Goal: Task Accomplishment & Management: Manage account settings

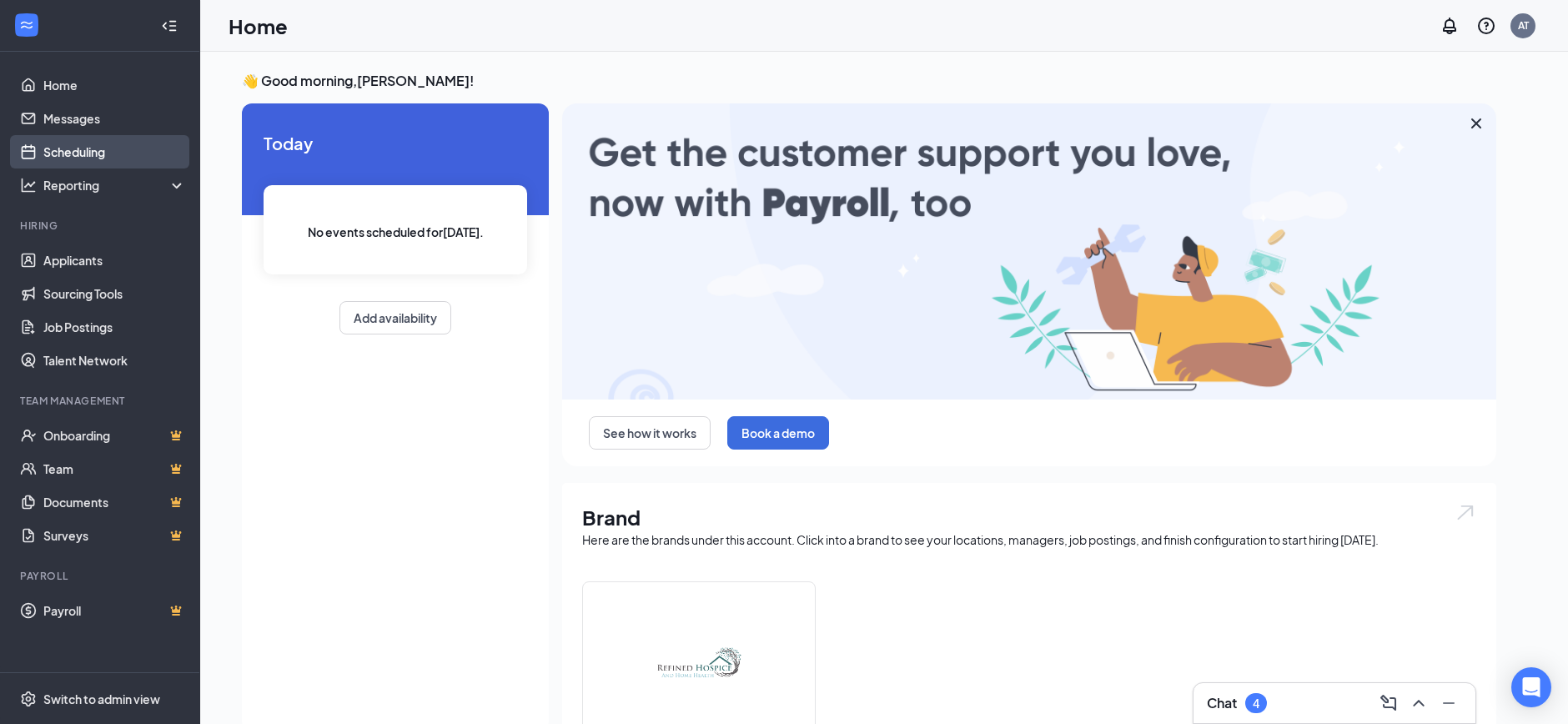
click at [71, 153] on link "Scheduling" at bounding box center [115, 151] width 143 height 33
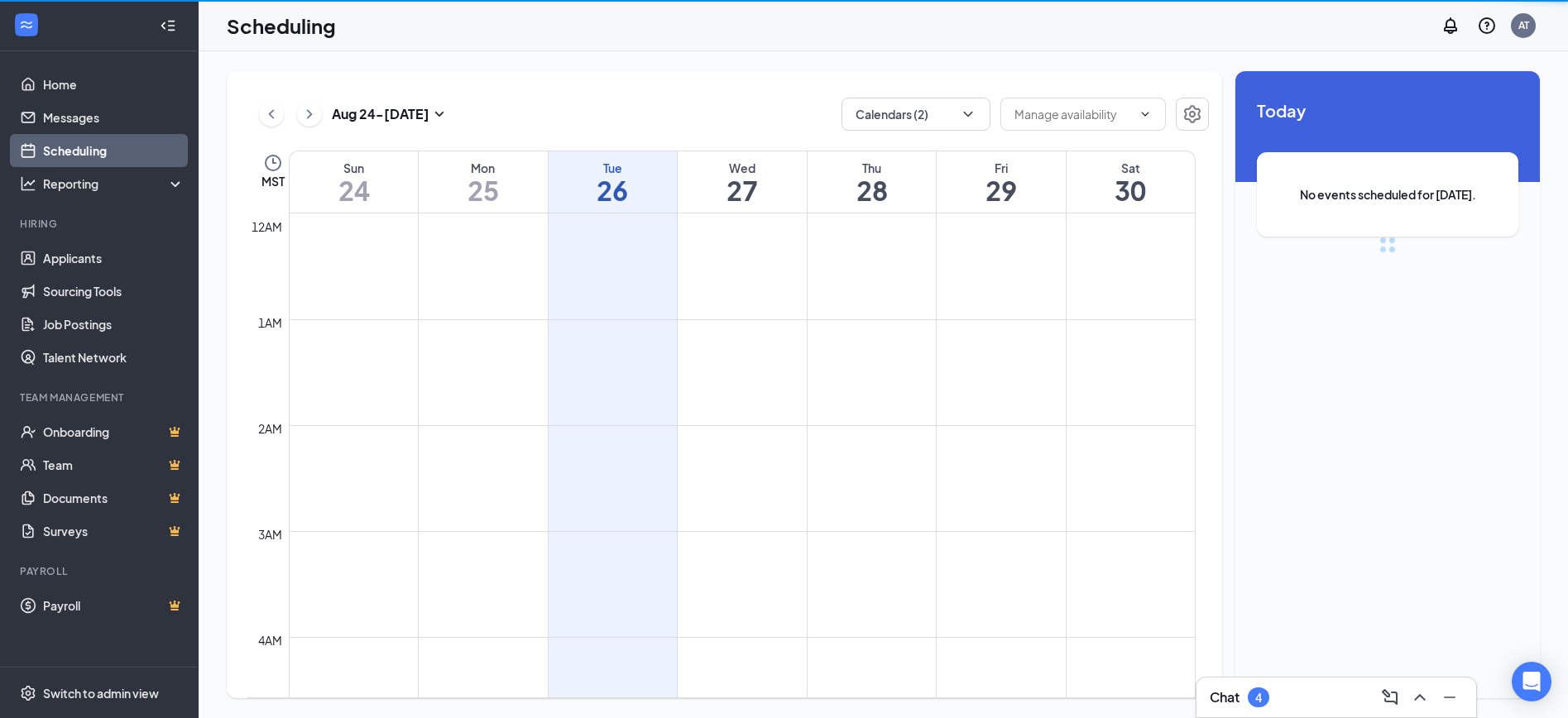
scroll to position [813, 0]
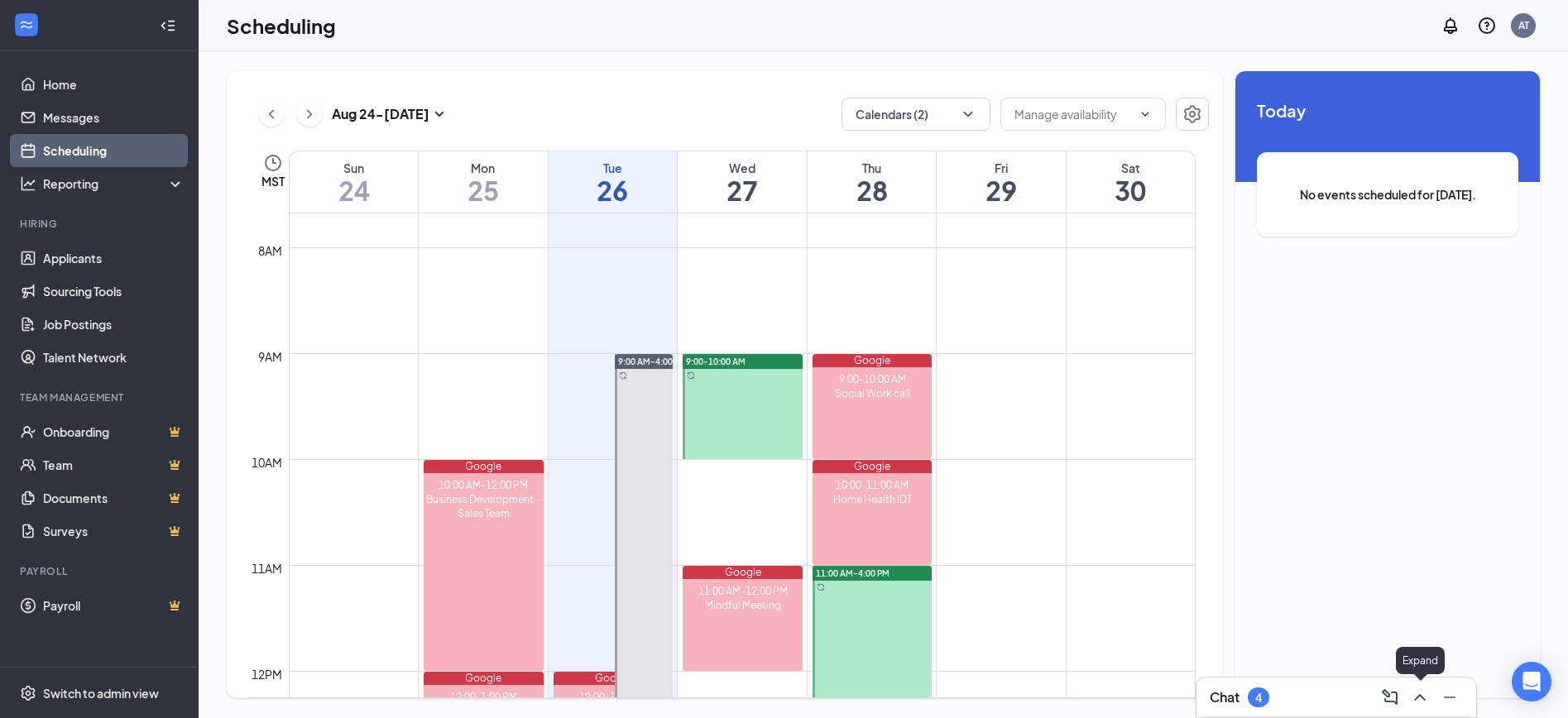
click at [1414, 696] on icon "ChevronUp" at bounding box center [1420, 697] width 20 height 20
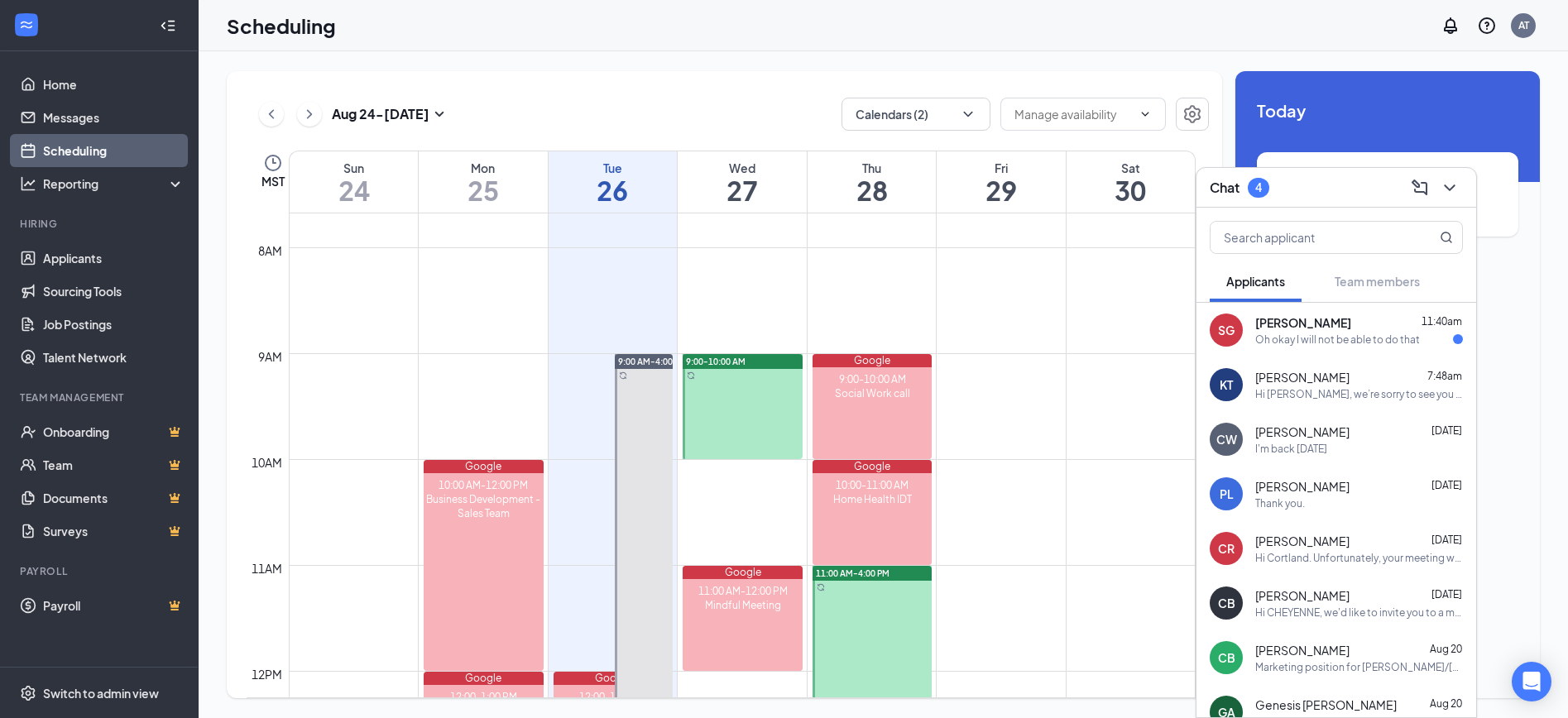
click at [1337, 341] on div "Oh okay I will not be able to do that" at bounding box center [1336, 339] width 164 height 14
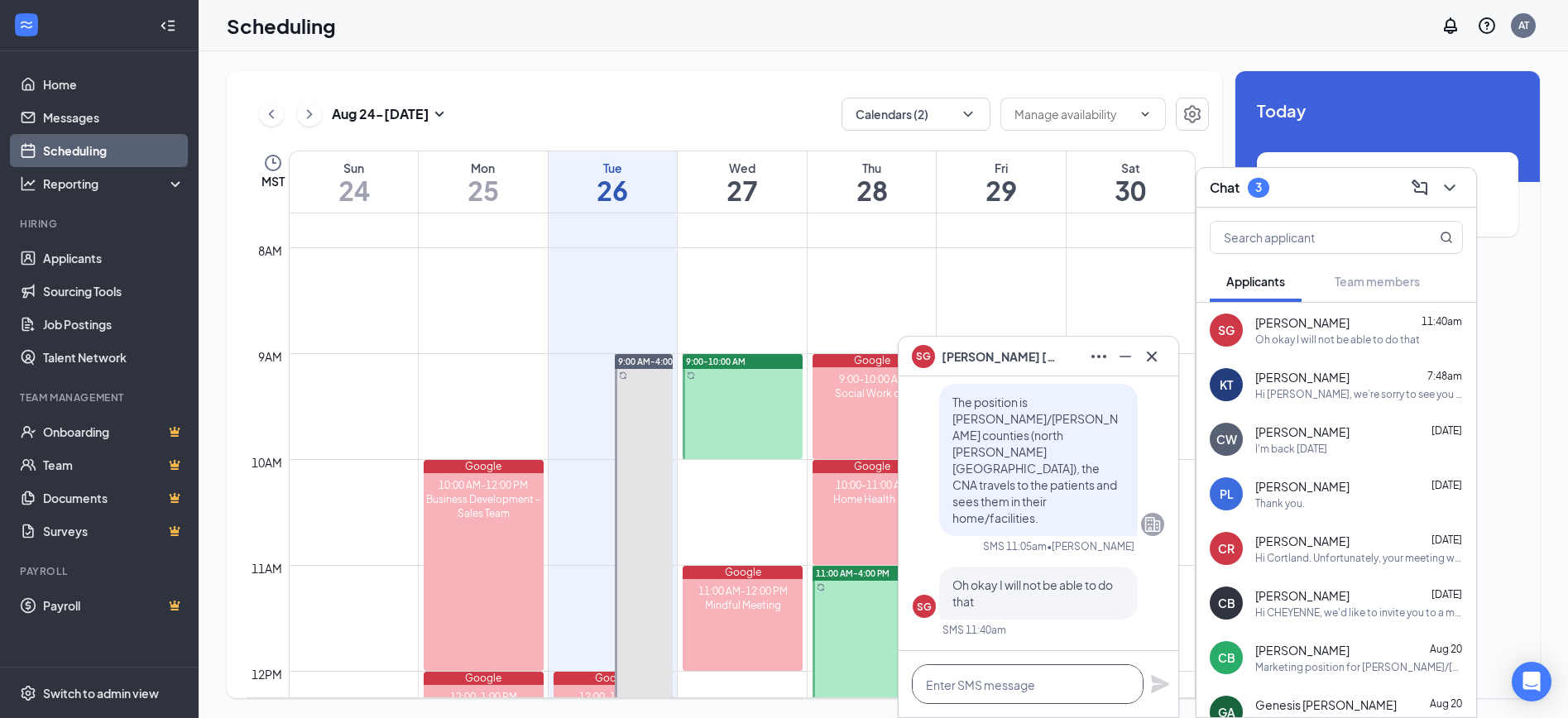
click at [1017, 688] on textarea at bounding box center [1027, 684] width 232 height 39
click at [1458, 182] on icon "ChevronDown" at bounding box center [1449, 188] width 20 height 20
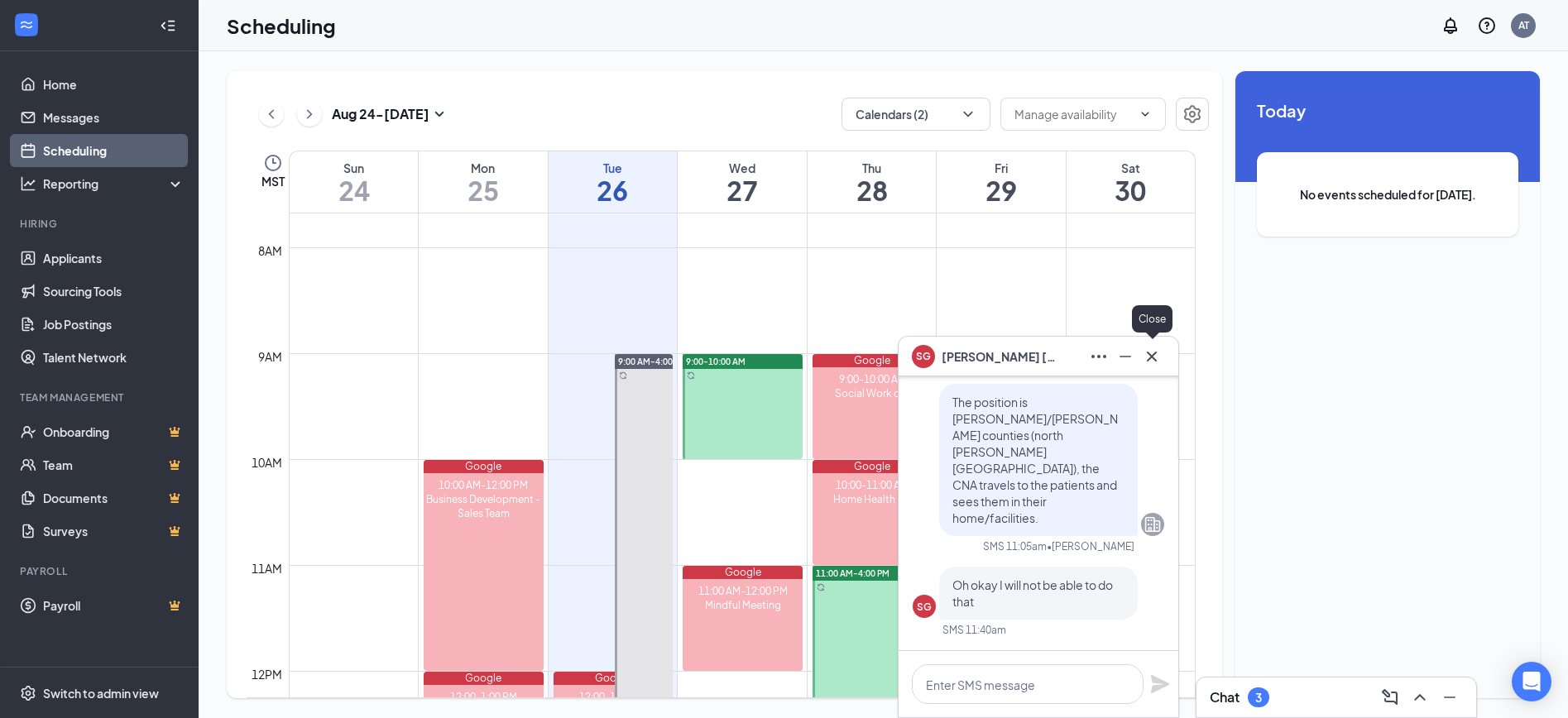
click at [1154, 349] on icon "Cross" at bounding box center [1151, 356] width 20 height 20
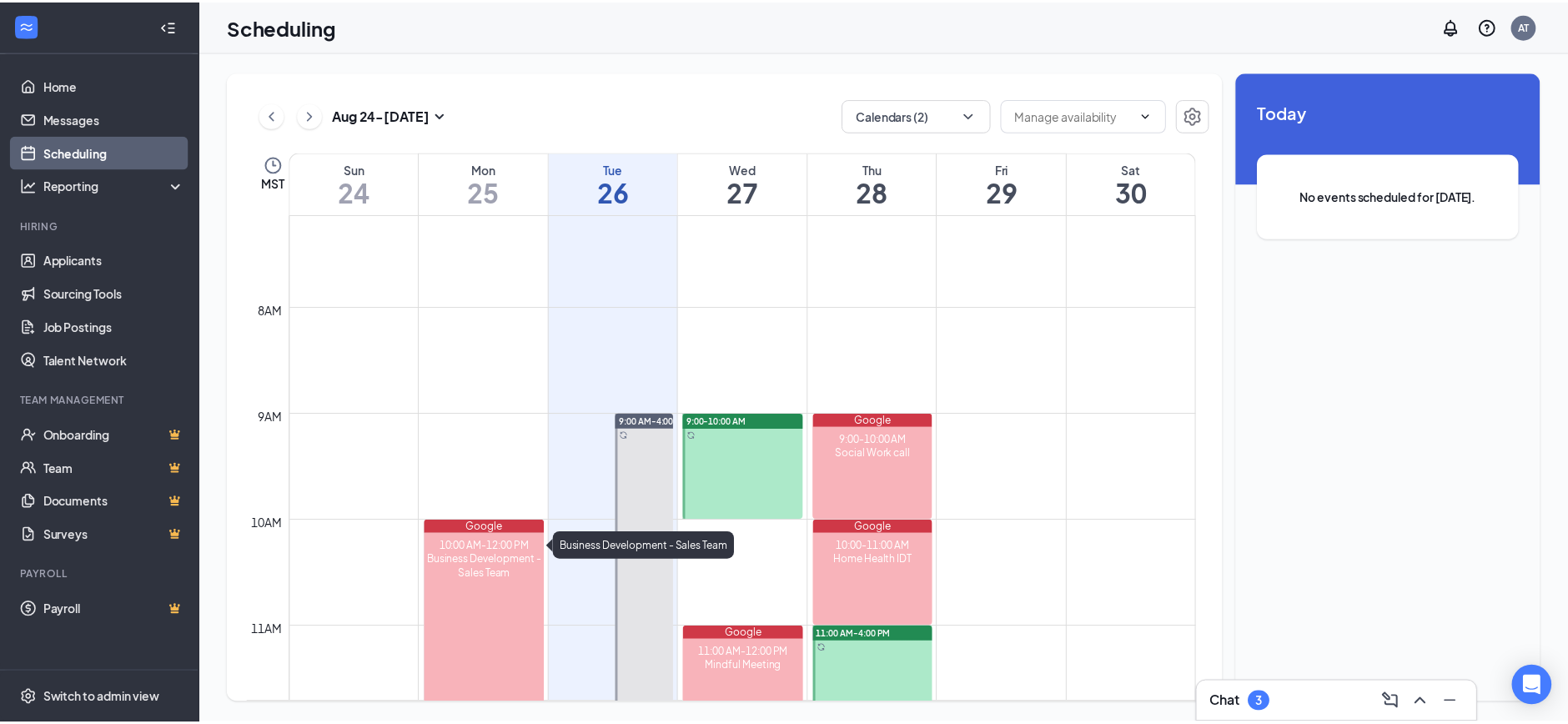
scroll to position [673, 0]
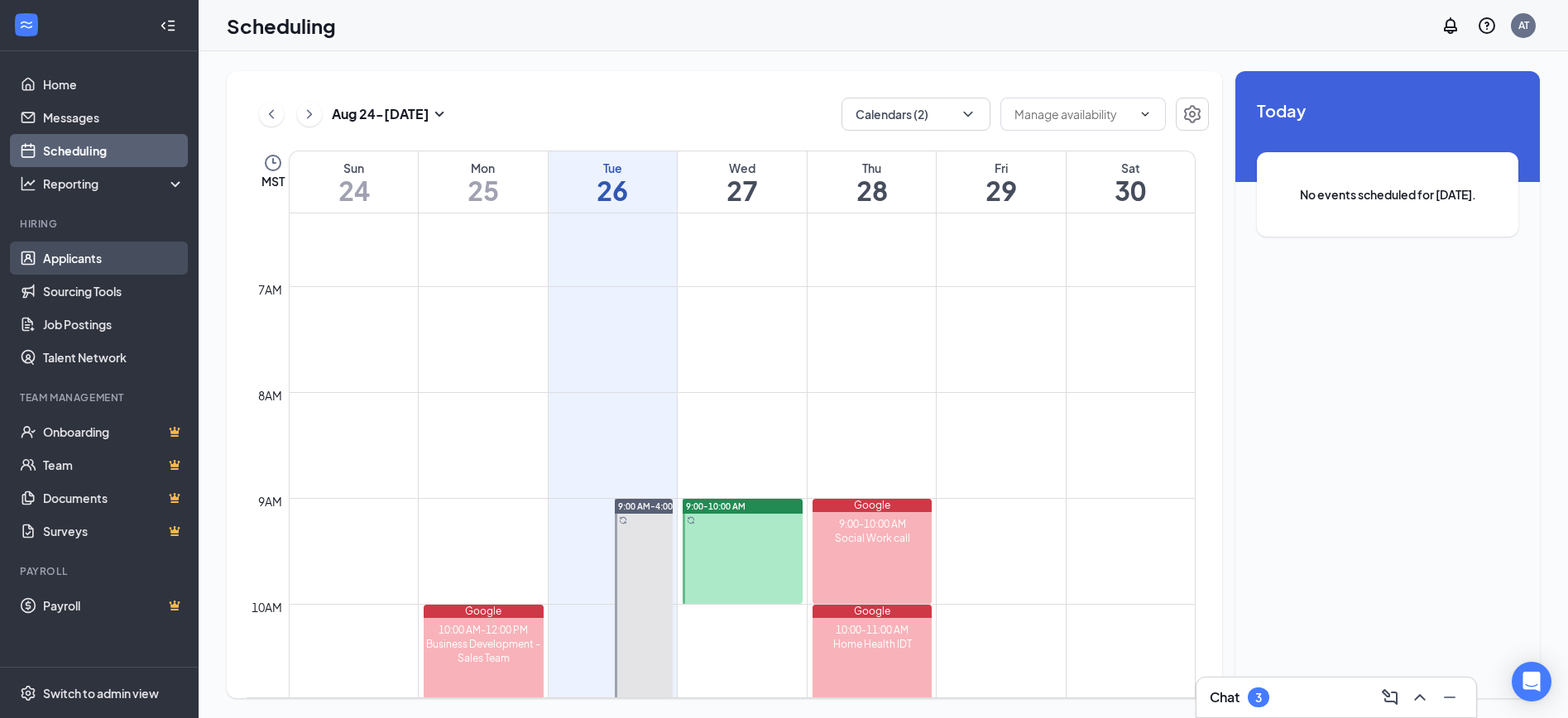
click at [106, 259] on link "Applicants" at bounding box center [114, 258] width 142 height 33
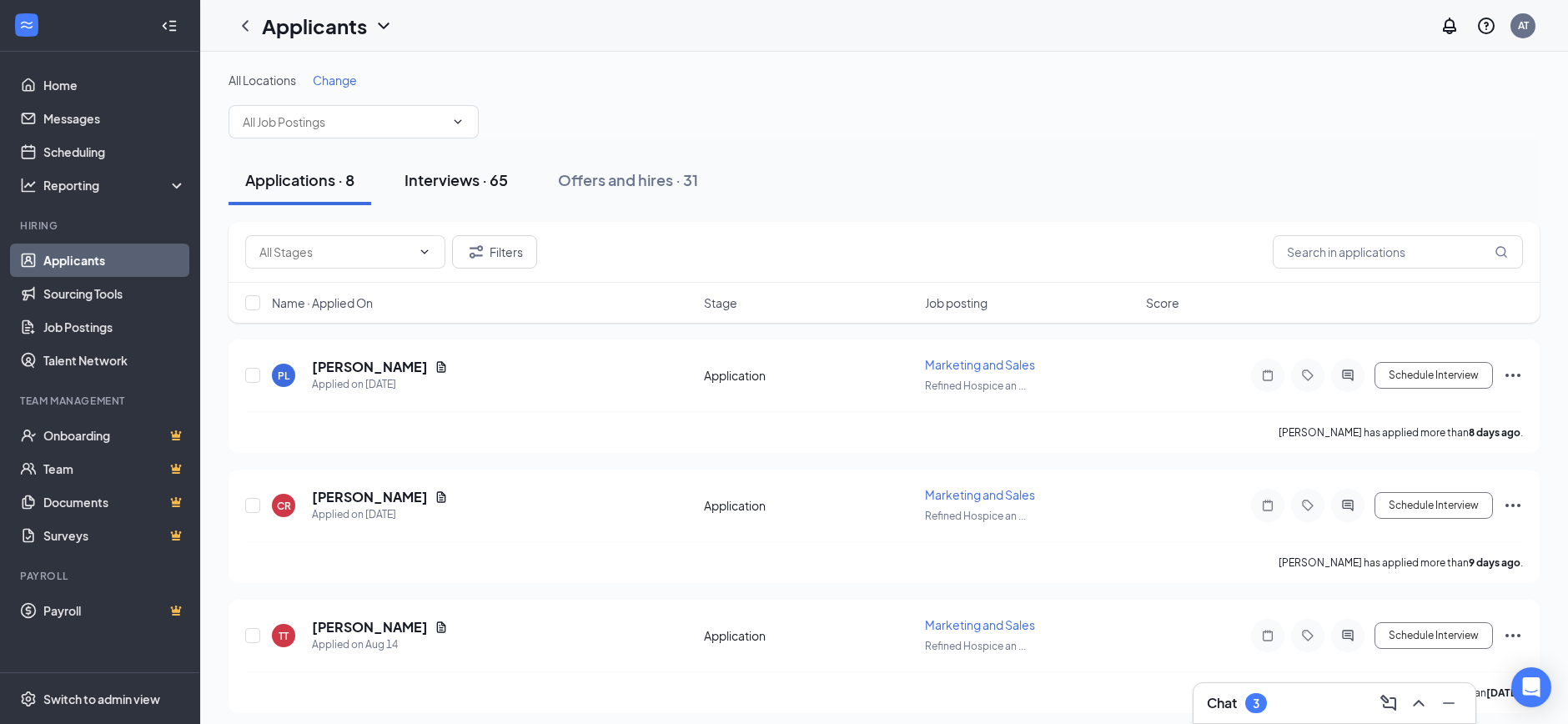
click at [488, 186] on div "Interviews · 65" at bounding box center [456, 179] width 103 height 21
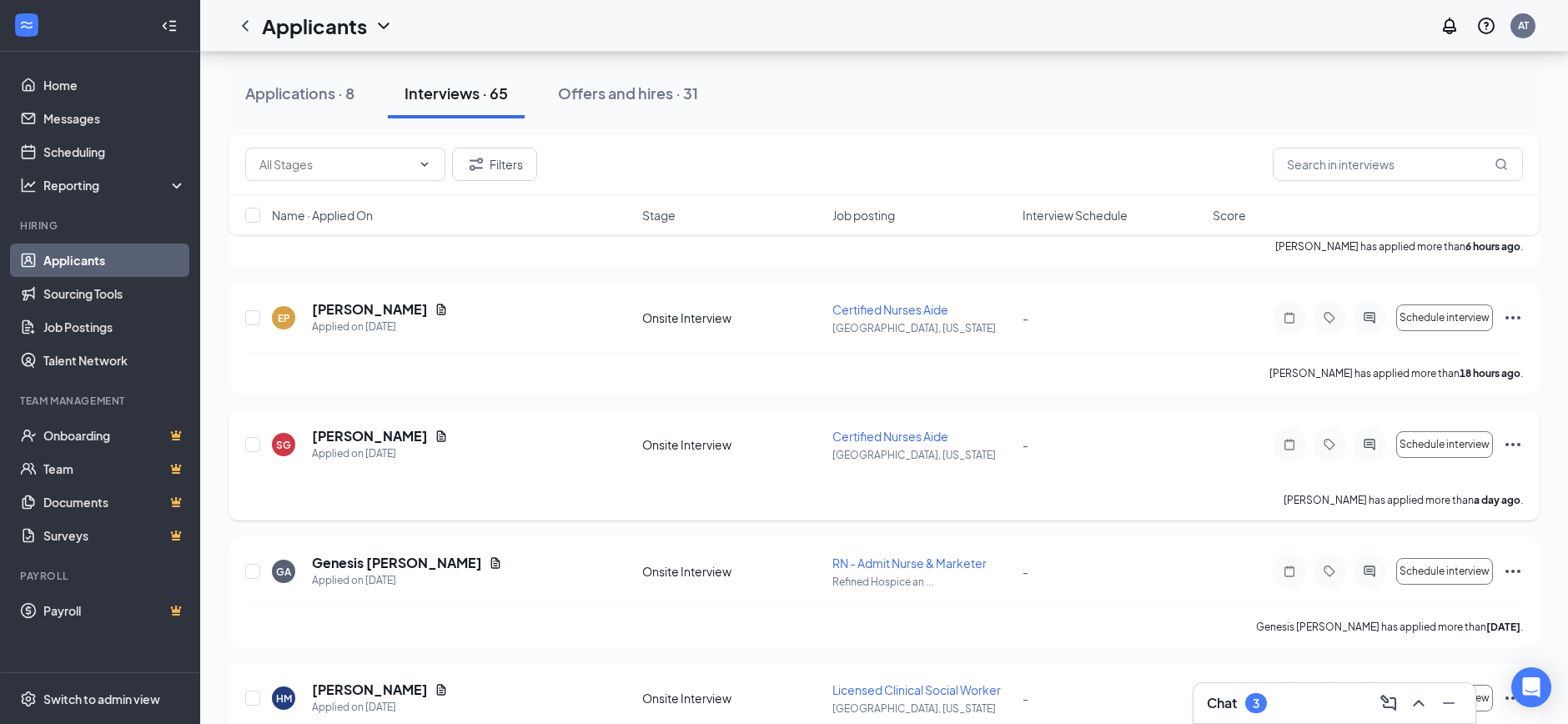
scroll to position [193, 0]
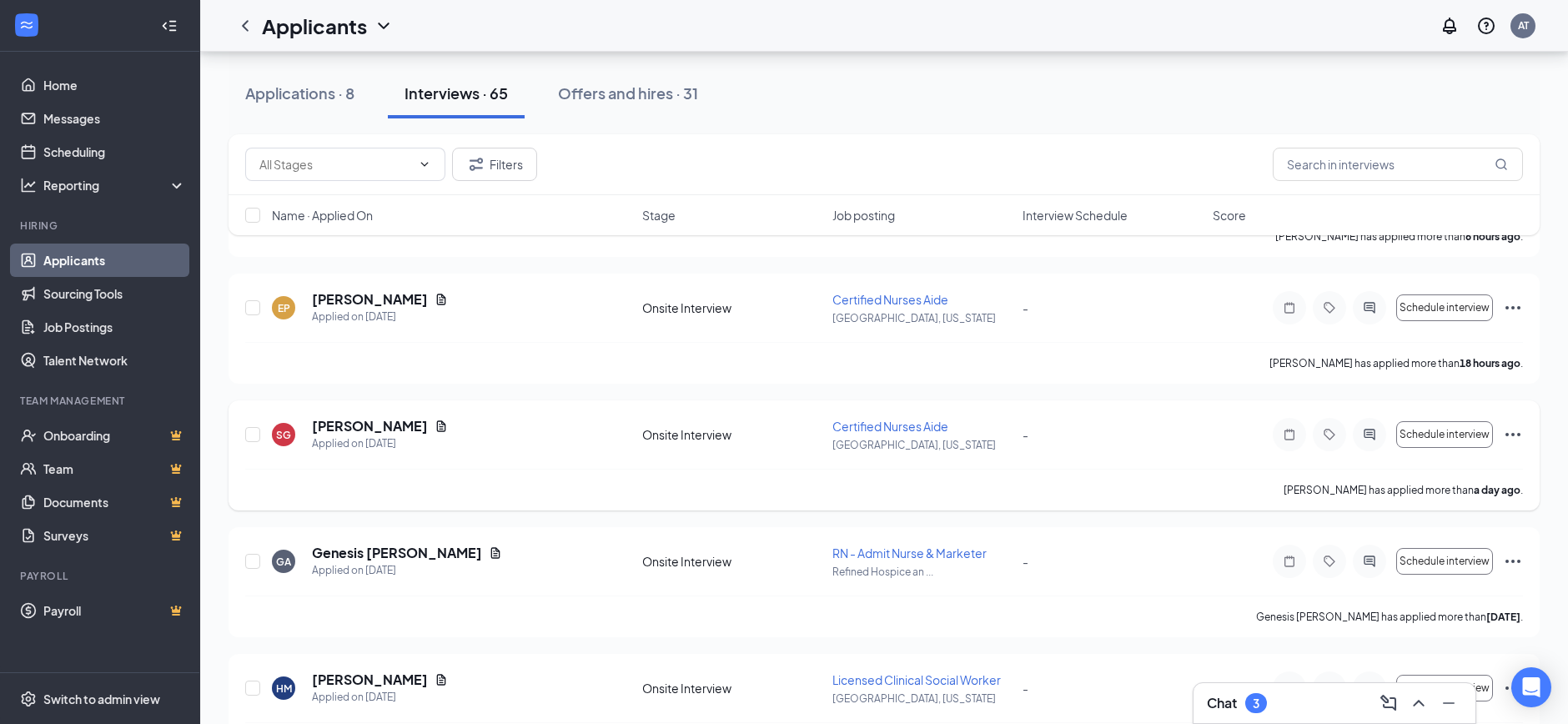
click at [1512, 426] on icon "Ellipses" at bounding box center [1513, 434] width 20 height 20
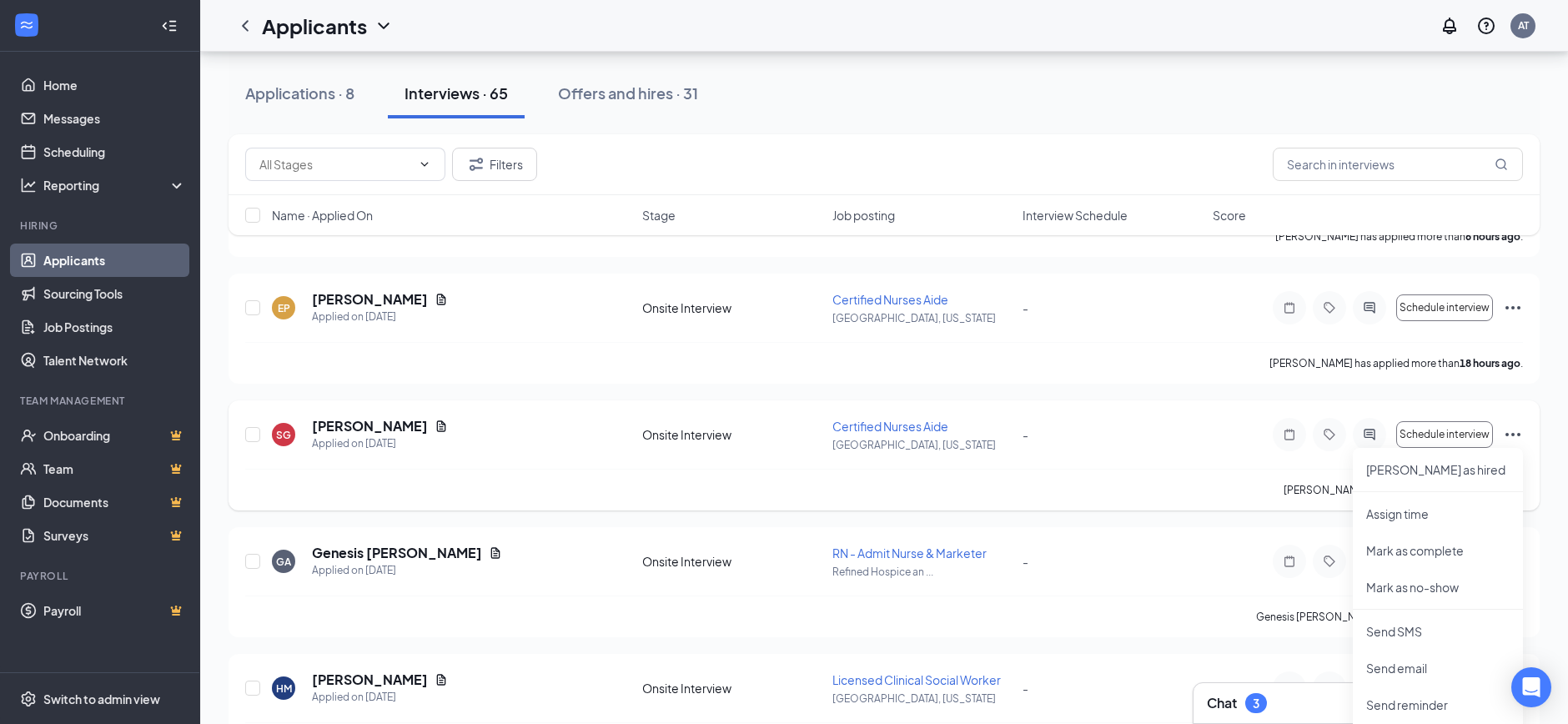
click at [1164, 452] on div "SG [PERSON_NAME] Applied on [DATE] Onsite Interview Certified Nurses [PERSON_NA…" at bounding box center [884, 443] width 1277 height 52
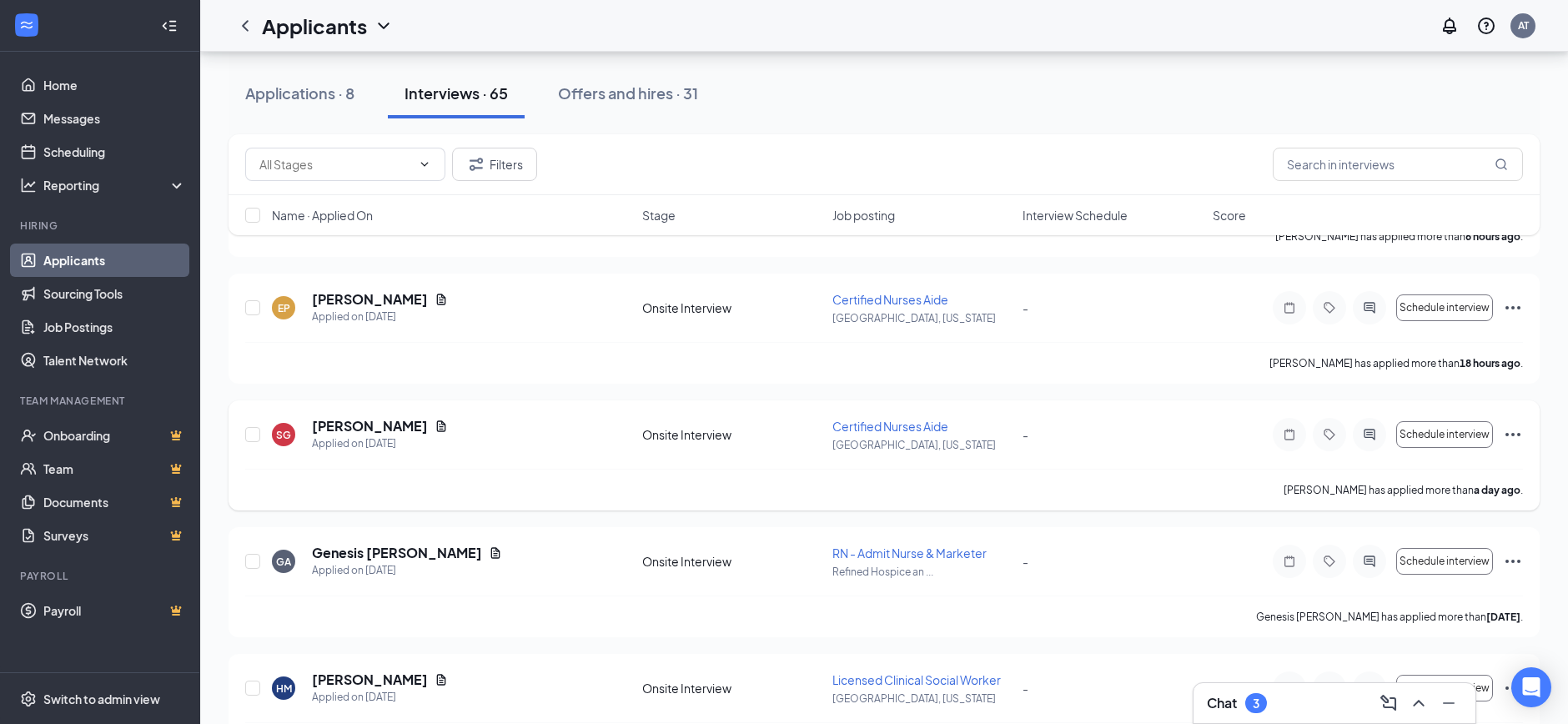
click at [1518, 435] on icon "Ellipses" at bounding box center [1513, 434] width 20 height 20
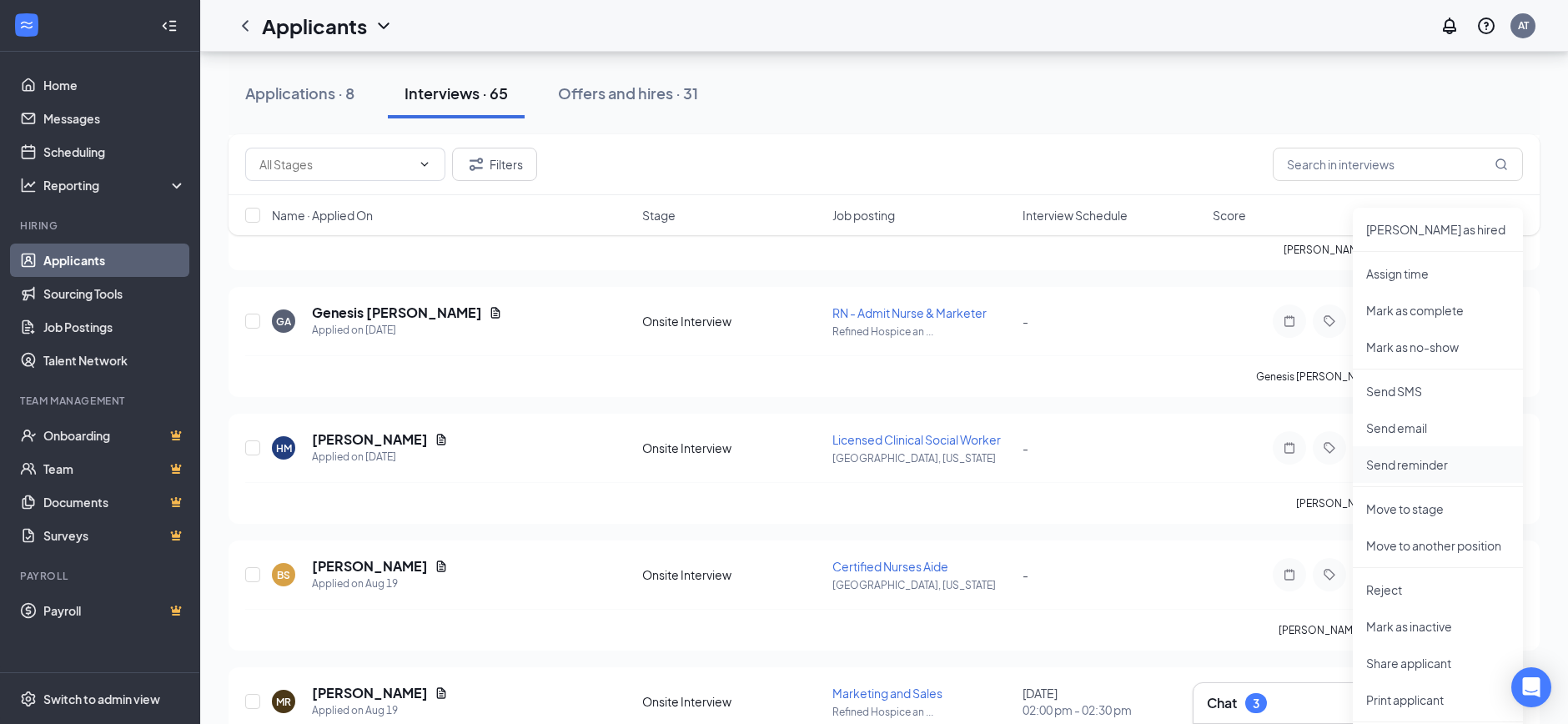
scroll to position [438, 0]
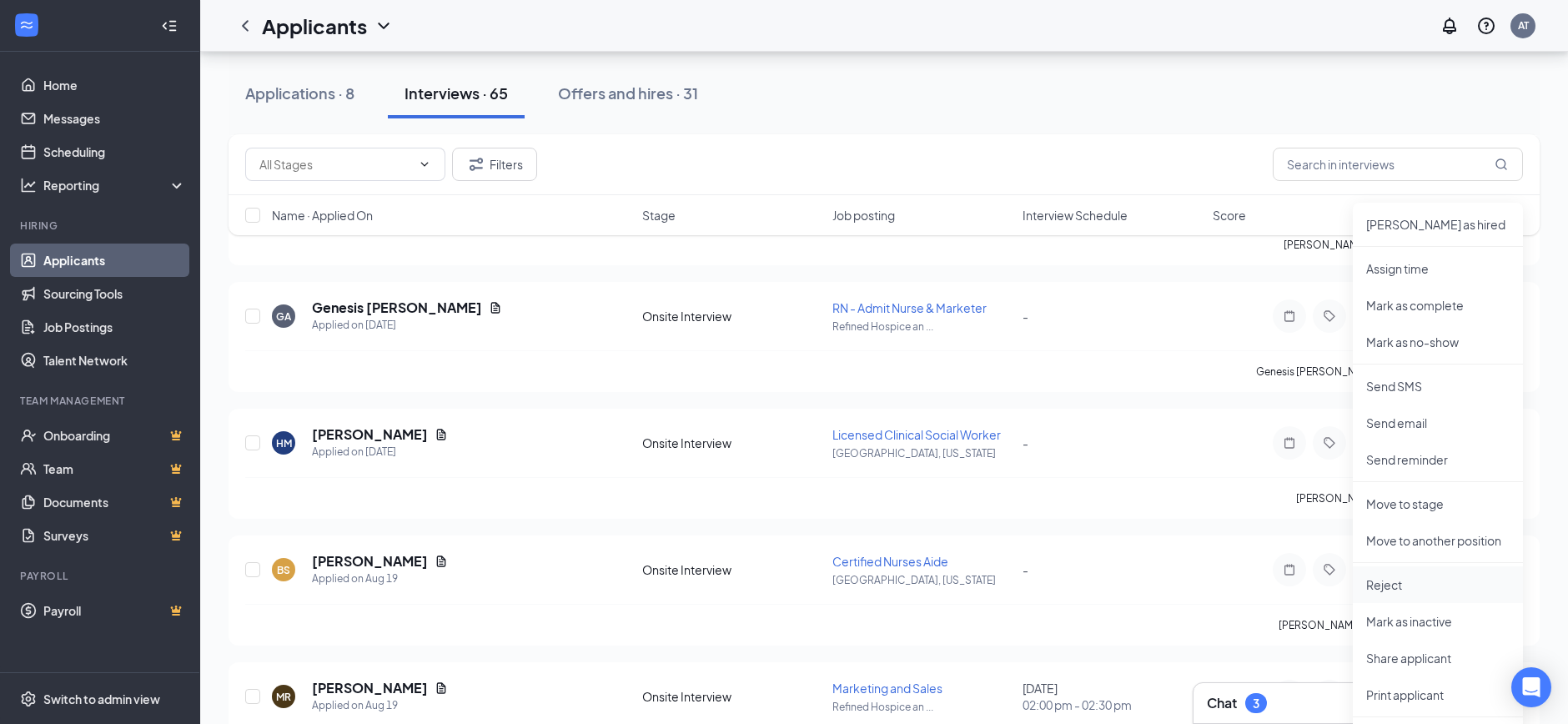
click at [1385, 577] on p "Reject" at bounding box center [1438, 585] width 143 height 16
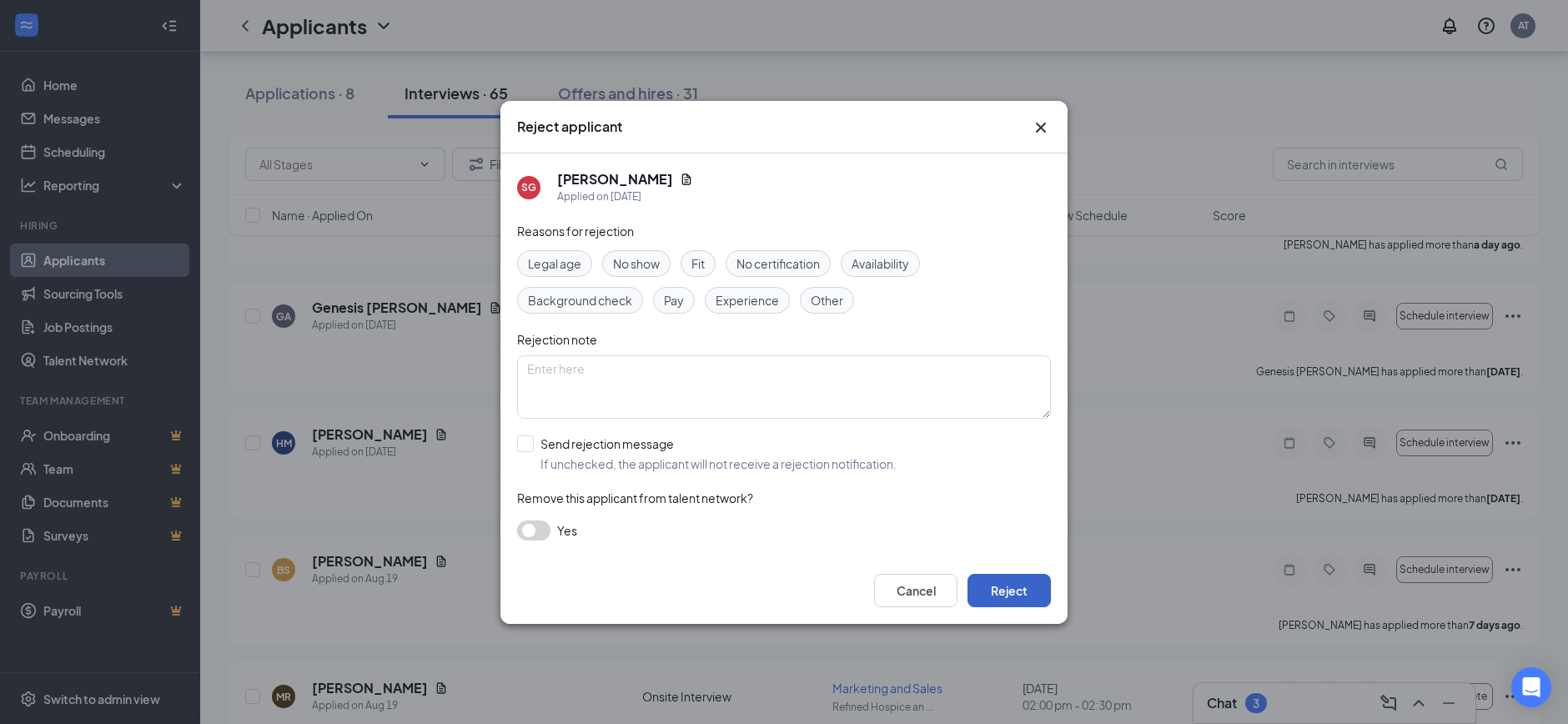
click at [1009, 591] on button "Reject" at bounding box center [1009, 590] width 83 height 33
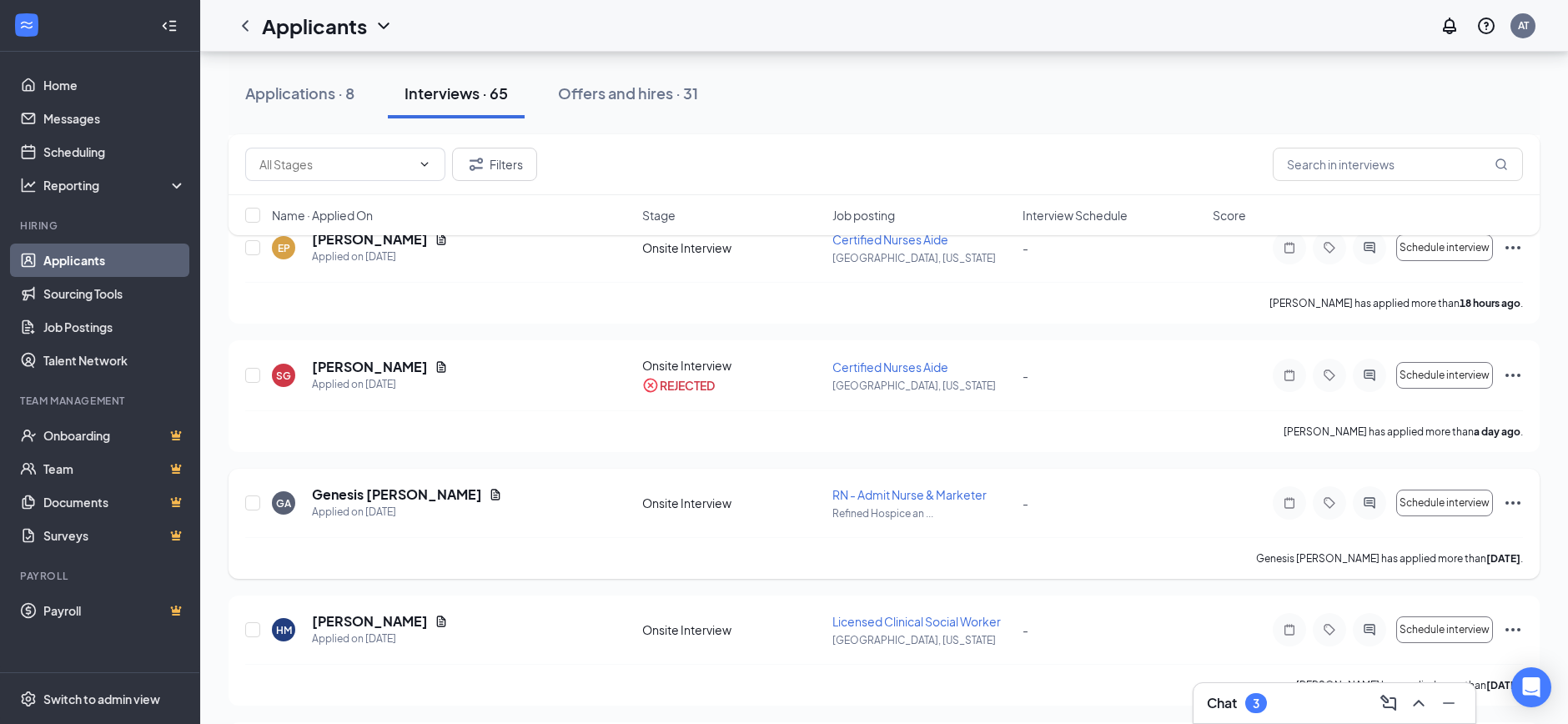
scroll to position [0, 0]
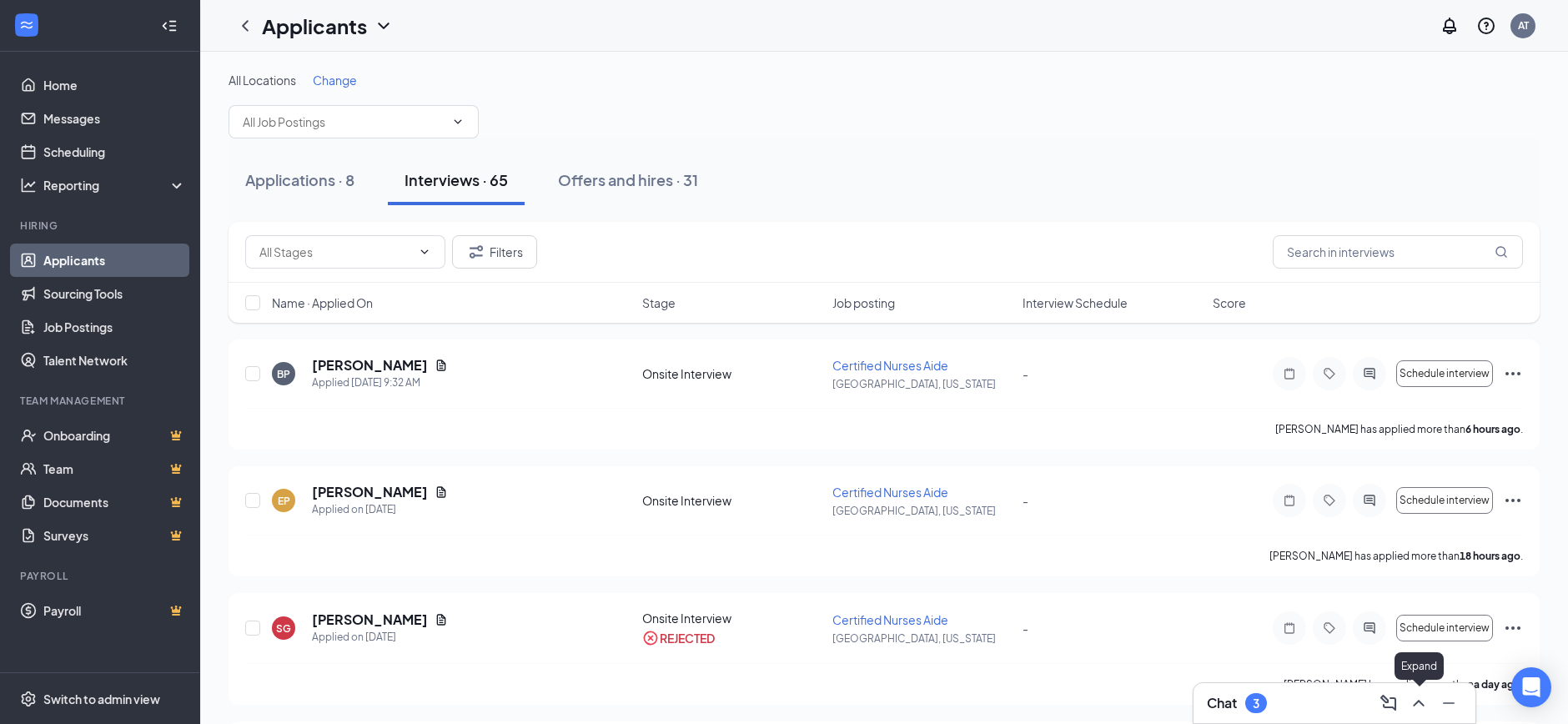
click at [1410, 700] on icon "ChevronUp" at bounding box center [1419, 703] width 20 height 20
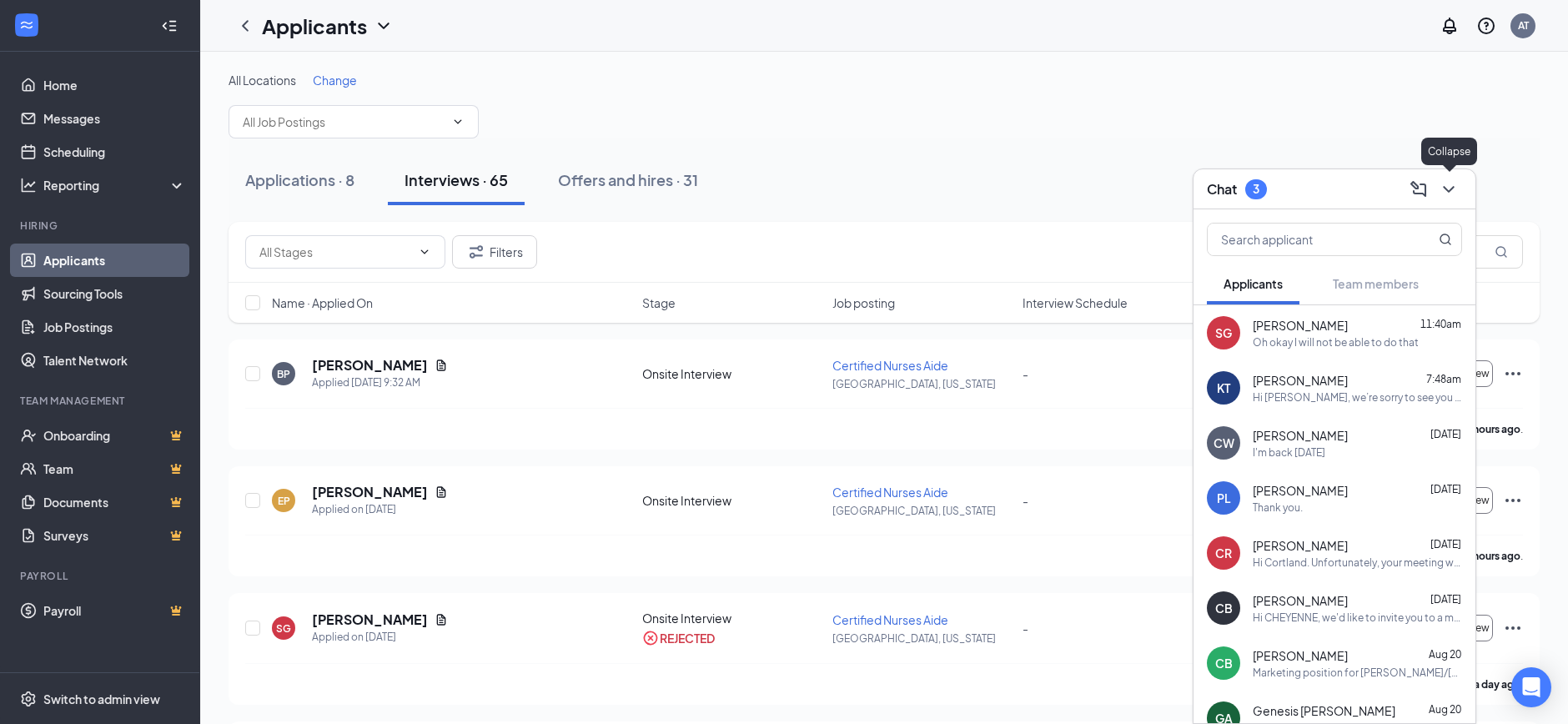
click at [1454, 196] on icon "ChevronDown" at bounding box center [1448, 189] width 20 height 20
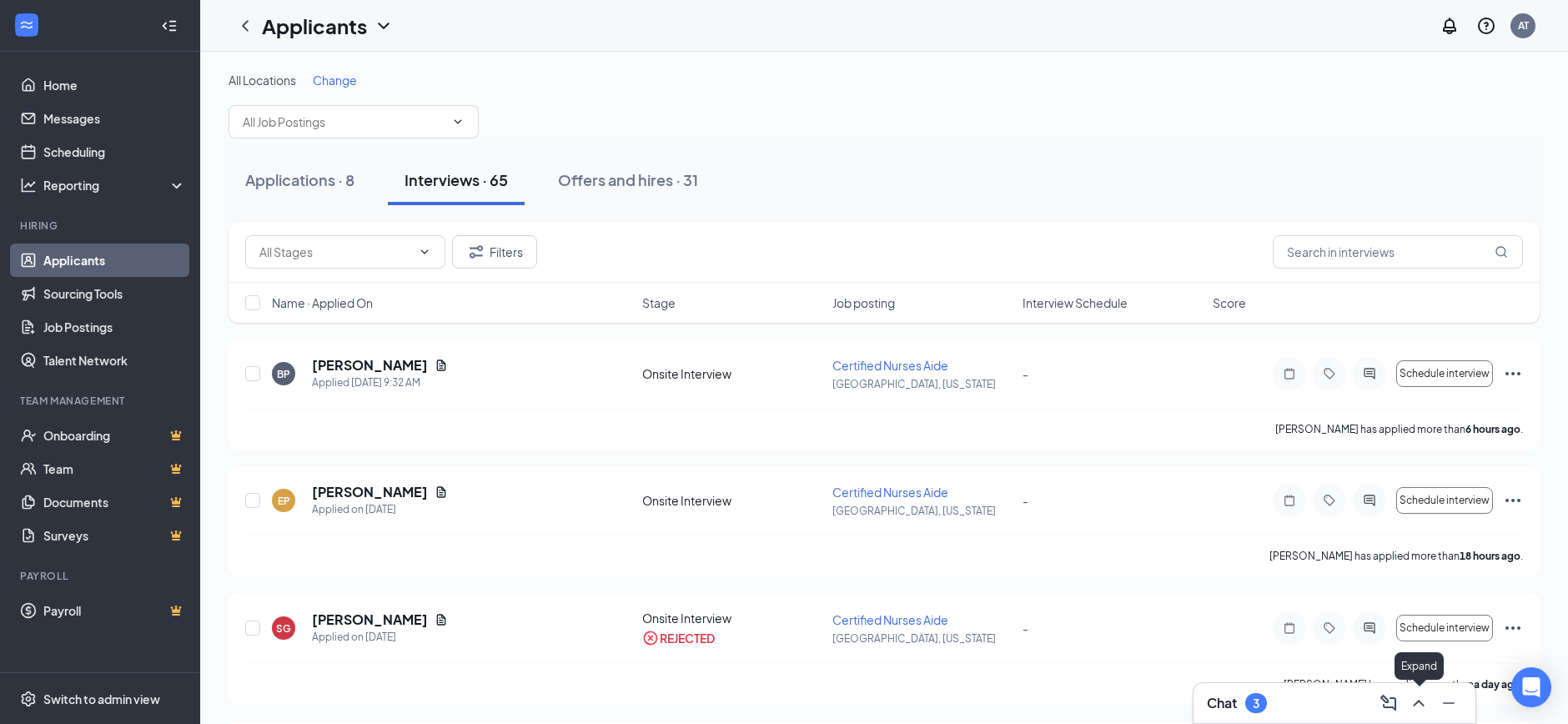
click at [1419, 701] on icon "ChevronUp" at bounding box center [1419, 702] width 11 height 6
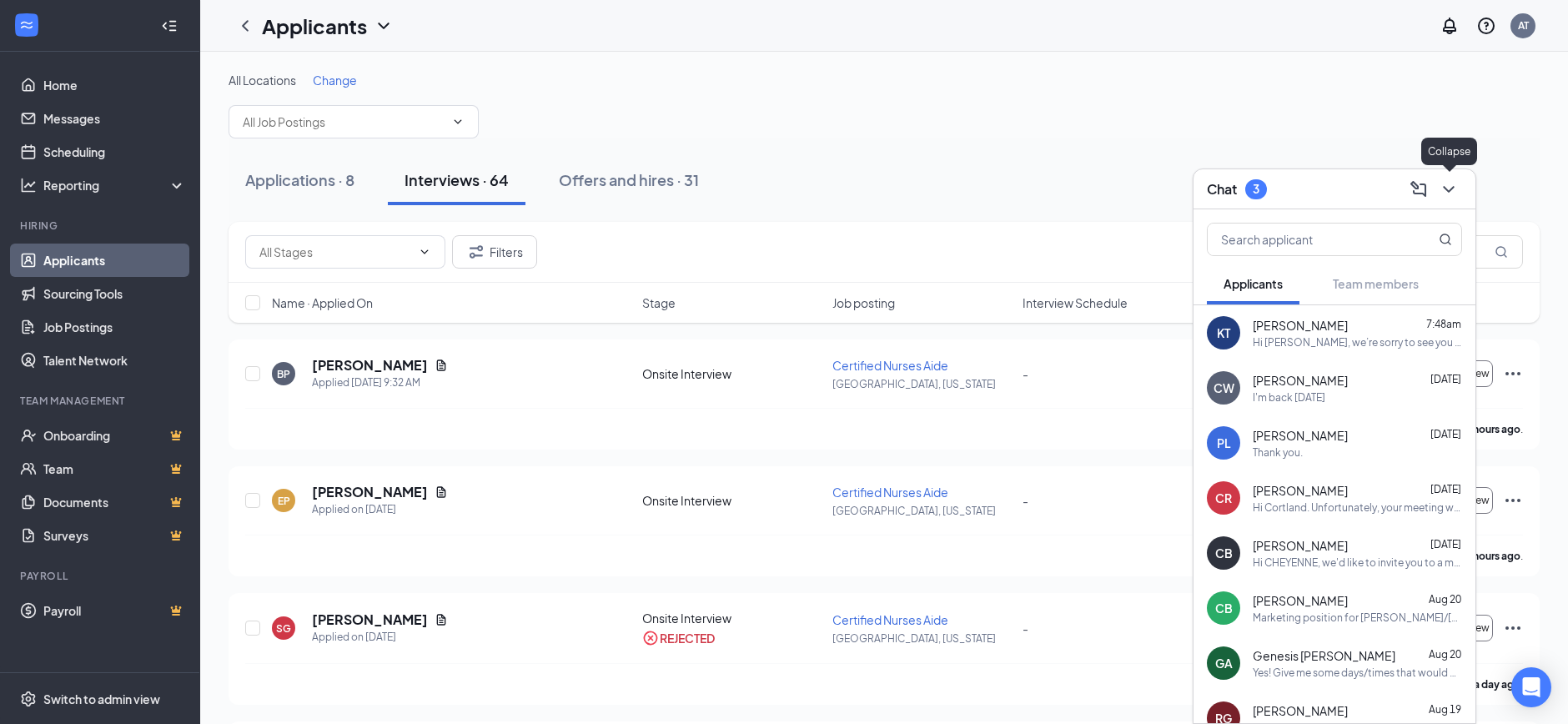
click at [1446, 182] on icon "ChevronDown" at bounding box center [1448, 189] width 20 height 20
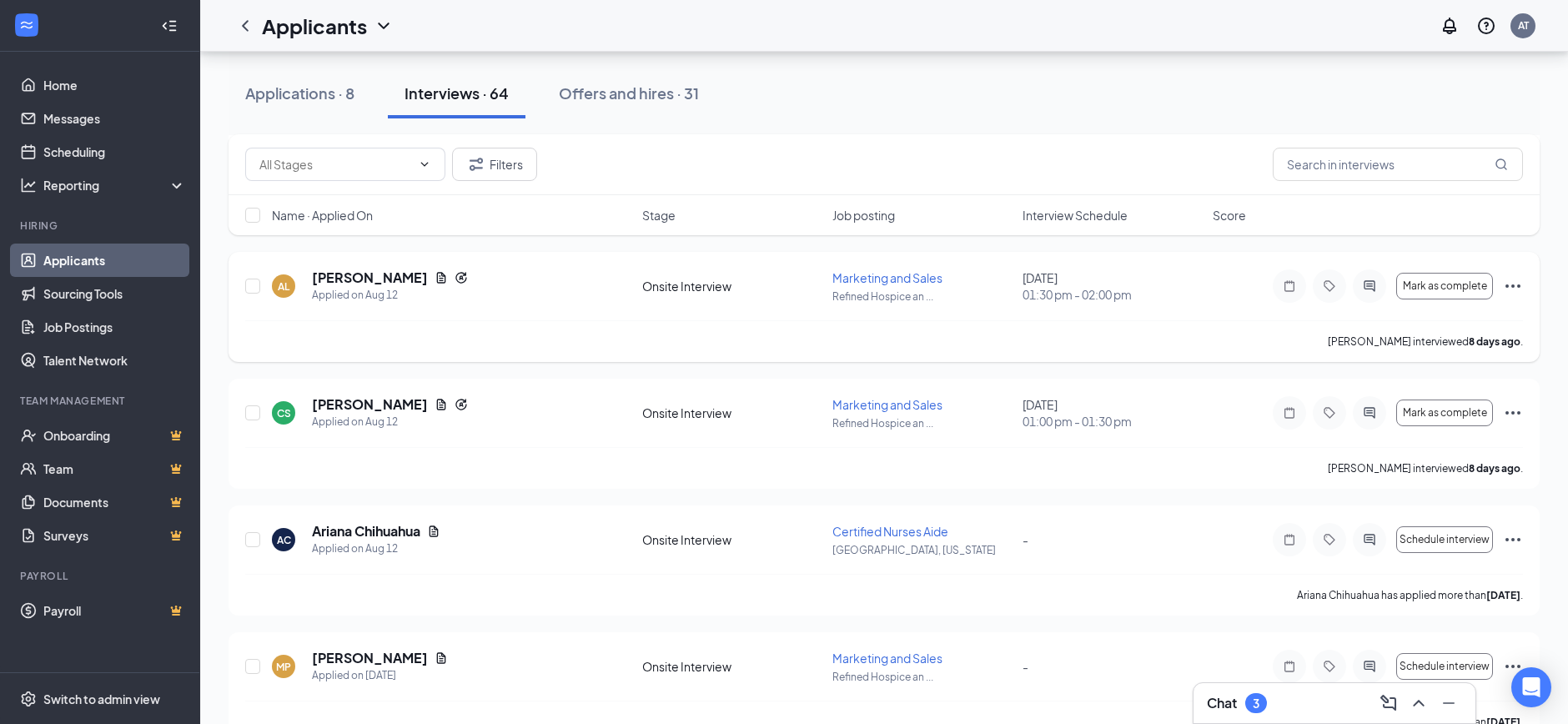
scroll to position [2514, 0]
